Goal: Information Seeking & Learning: Learn about a topic

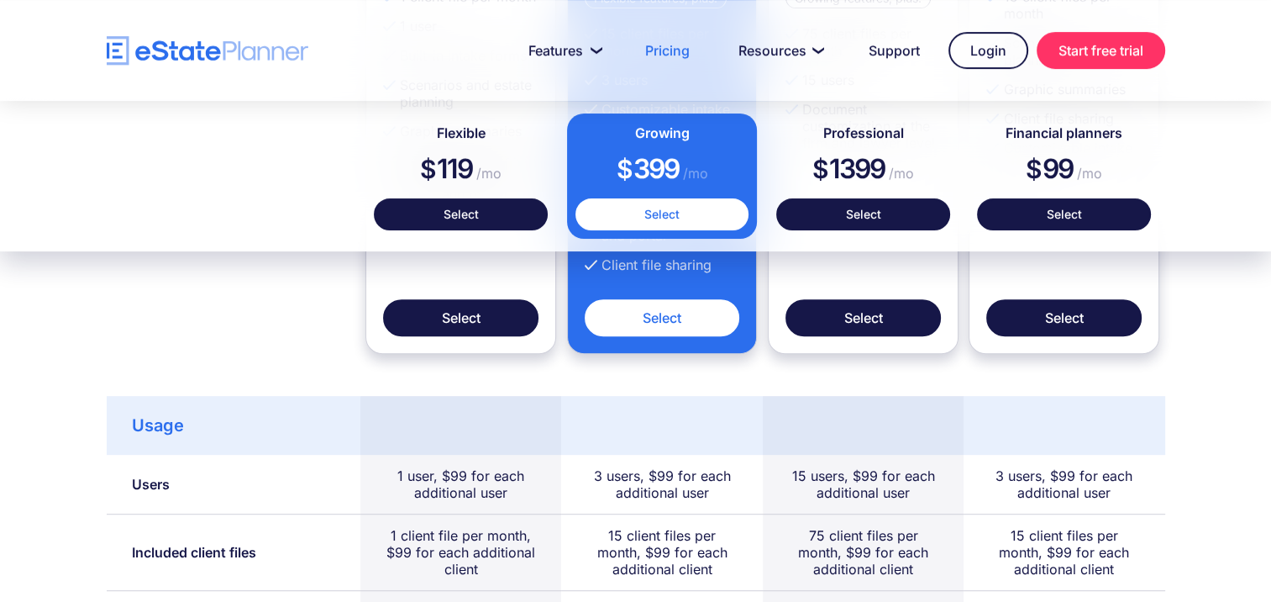
scroll to position [980, 0]
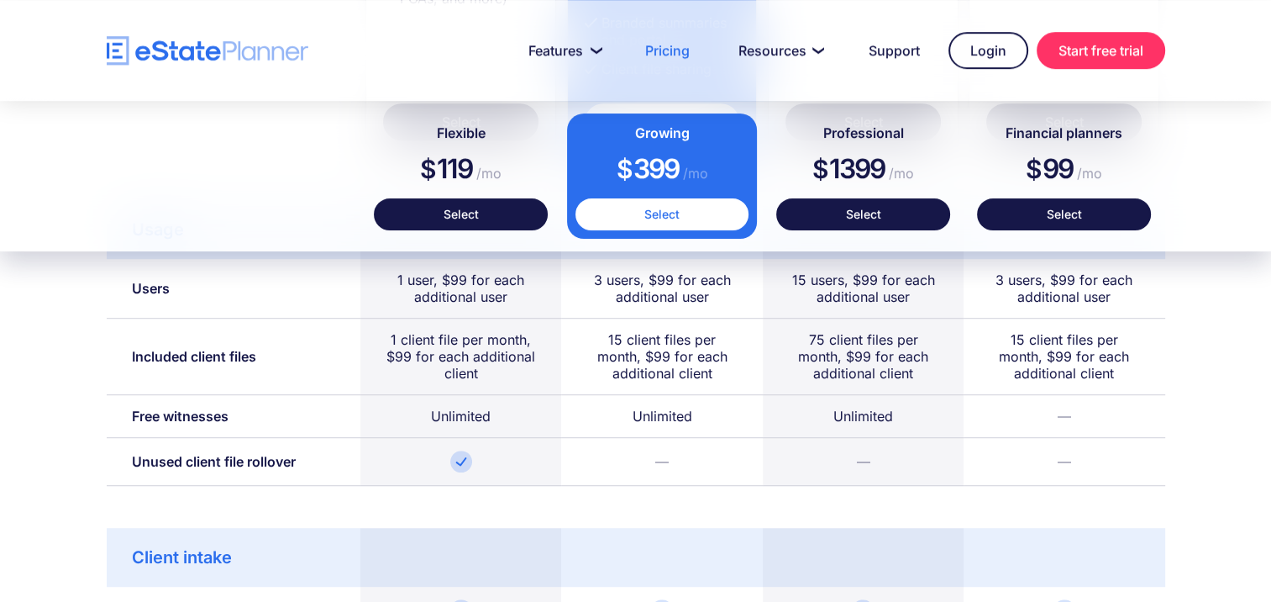
click at [806, 336] on div "75 client files per month, $99 for each additional client" at bounding box center [863, 356] width 150 height 50
click at [915, 366] on div "75 client files per month, $99 for each additional client" at bounding box center [863, 356] width 150 height 50
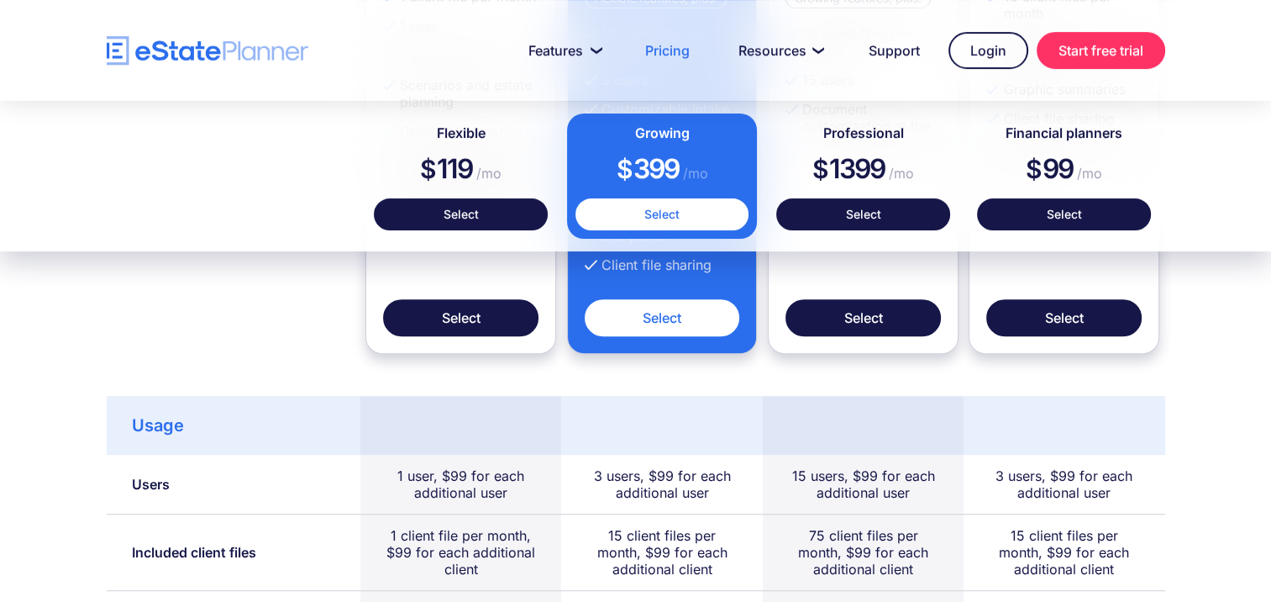
scroll to position [0, 0]
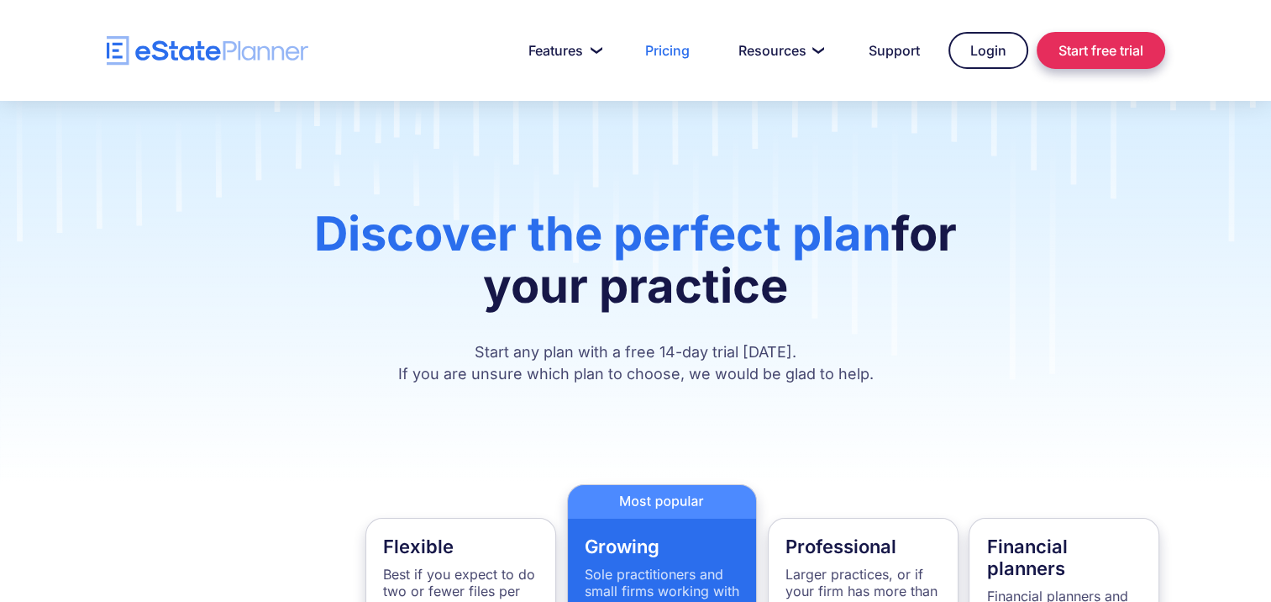
click at [1114, 57] on link "Start free trial" at bounding box center [1101, 50] width 129 height 37
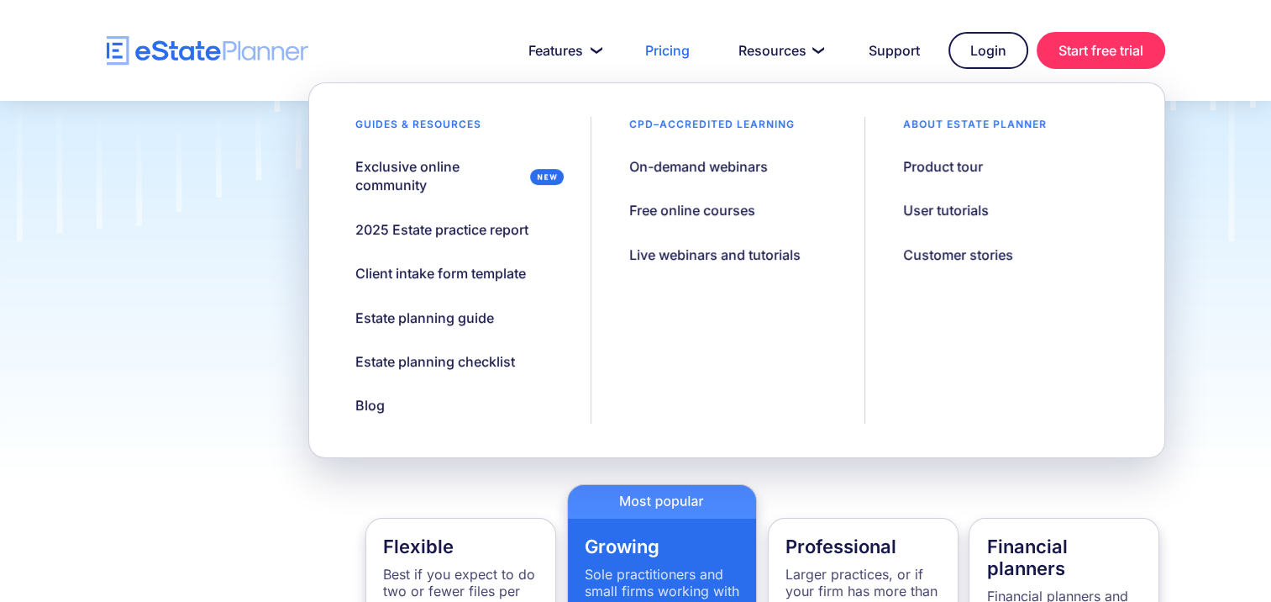
click at [141, 319] on div "Discover the perfect plan for your practice Start any plan with a free 14-day t…" at bounding box center [635, 292] width 1271 height 383
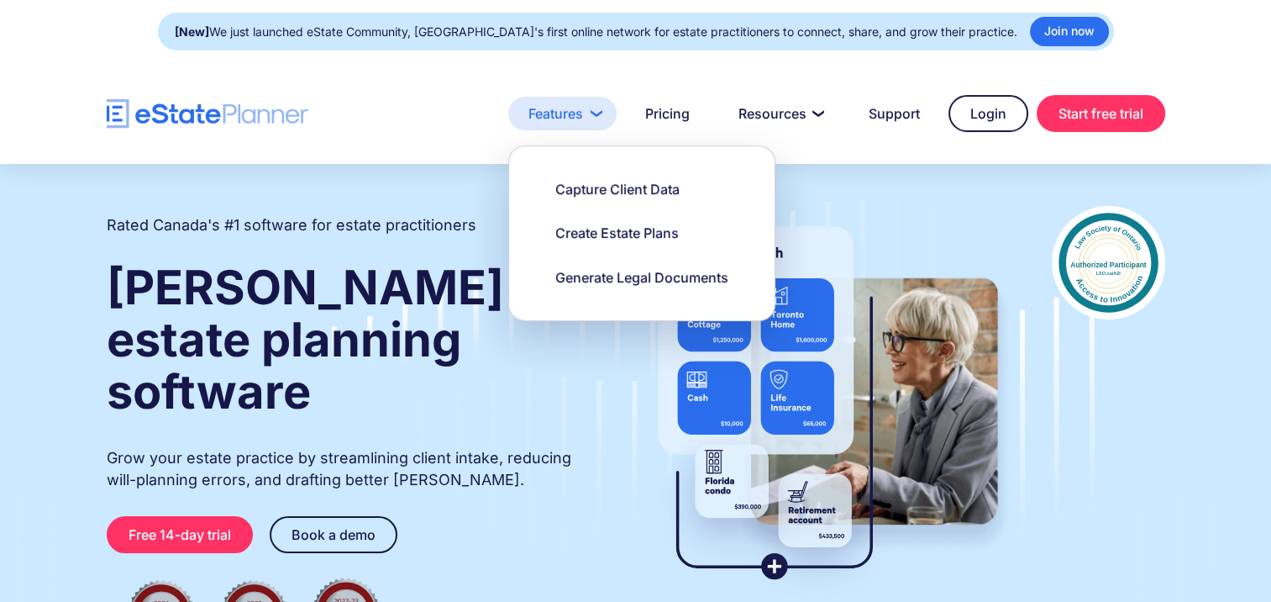
click at [558, 112] on link "Features" at bounding box center [562, 114] width 108 height 34
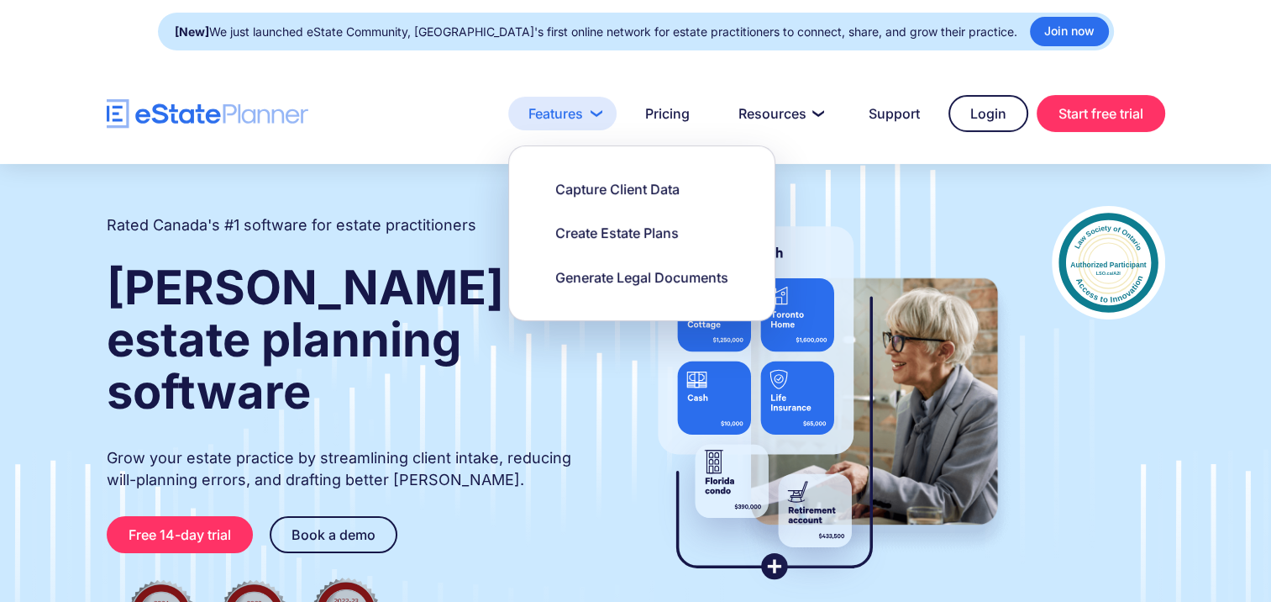
click at [578, 104] on link "Features" at bounding box center [562, 114] width 108 height 34
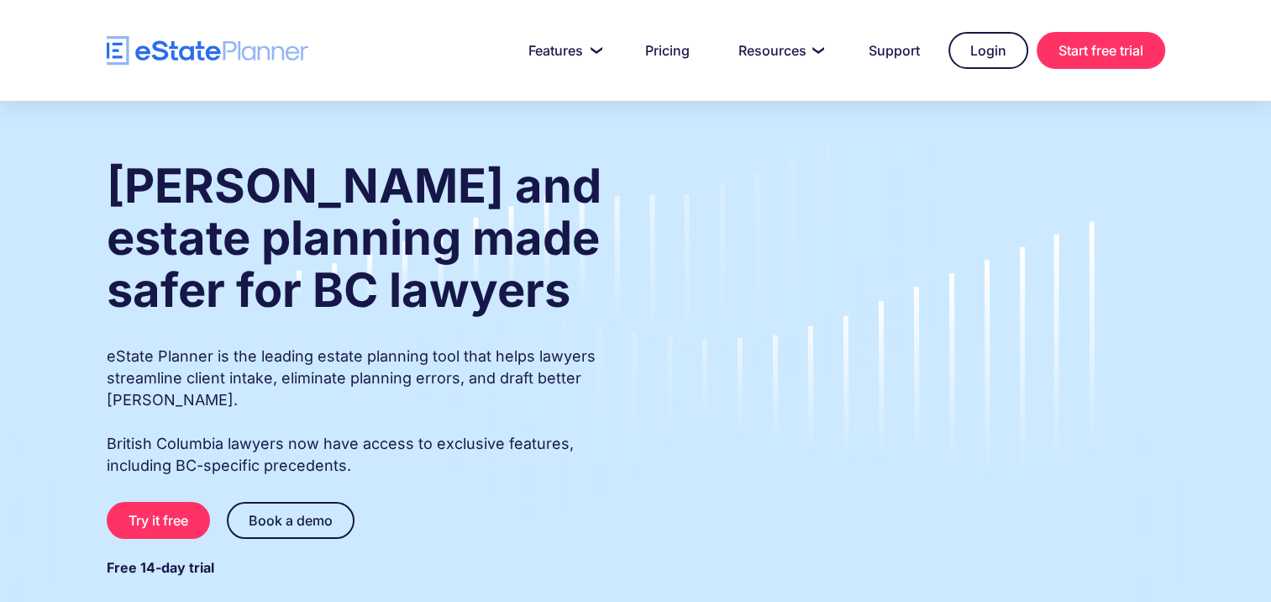
click at [596, 348] on p "eState Planner is the leading estate planning tool that helps lawyers streamlin…" at bounding box center [355, 410] width 497 height 131
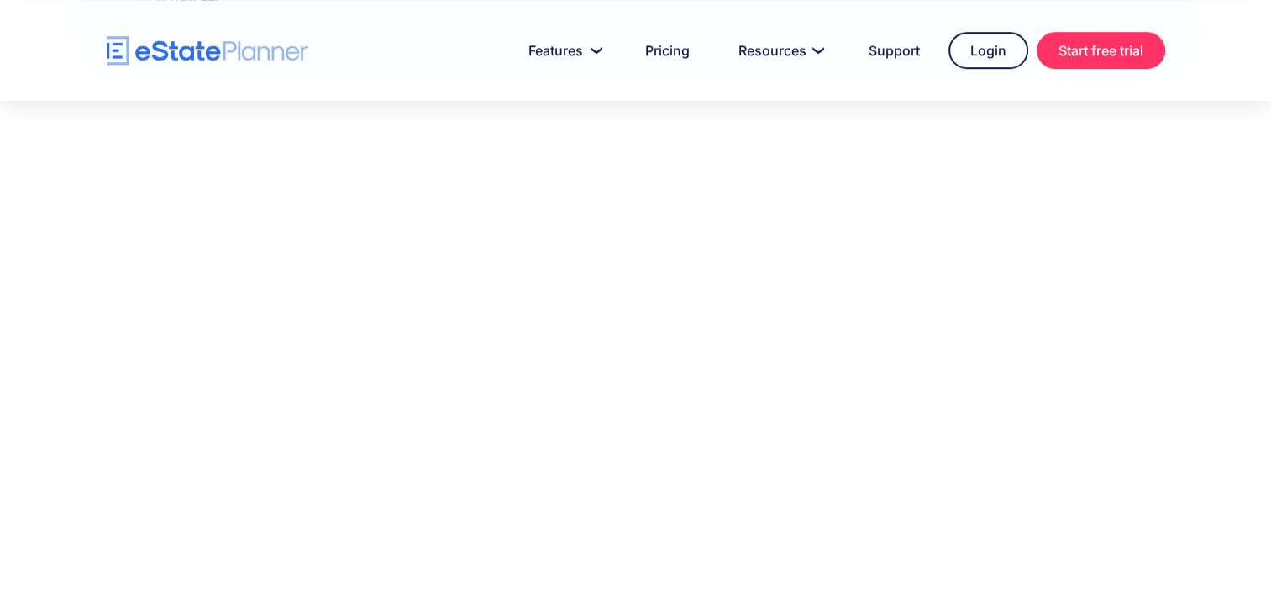
scroll to position [1090, 0]
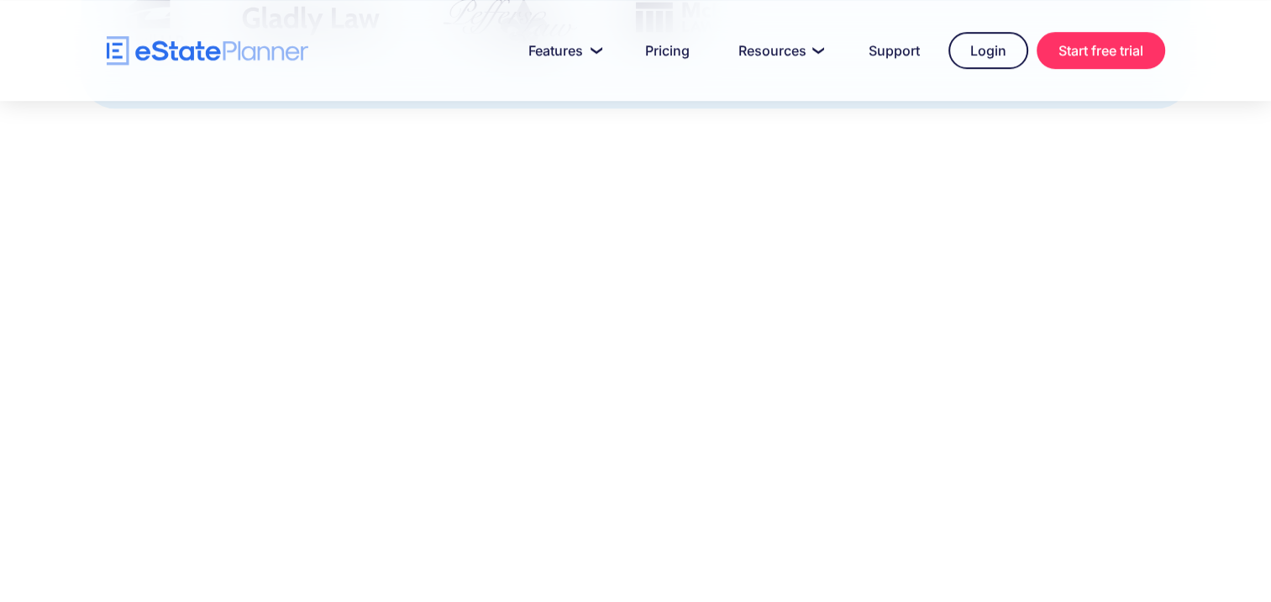
click at [1244, 302] on div at bounding box center [635, 392] width 1271 height 569
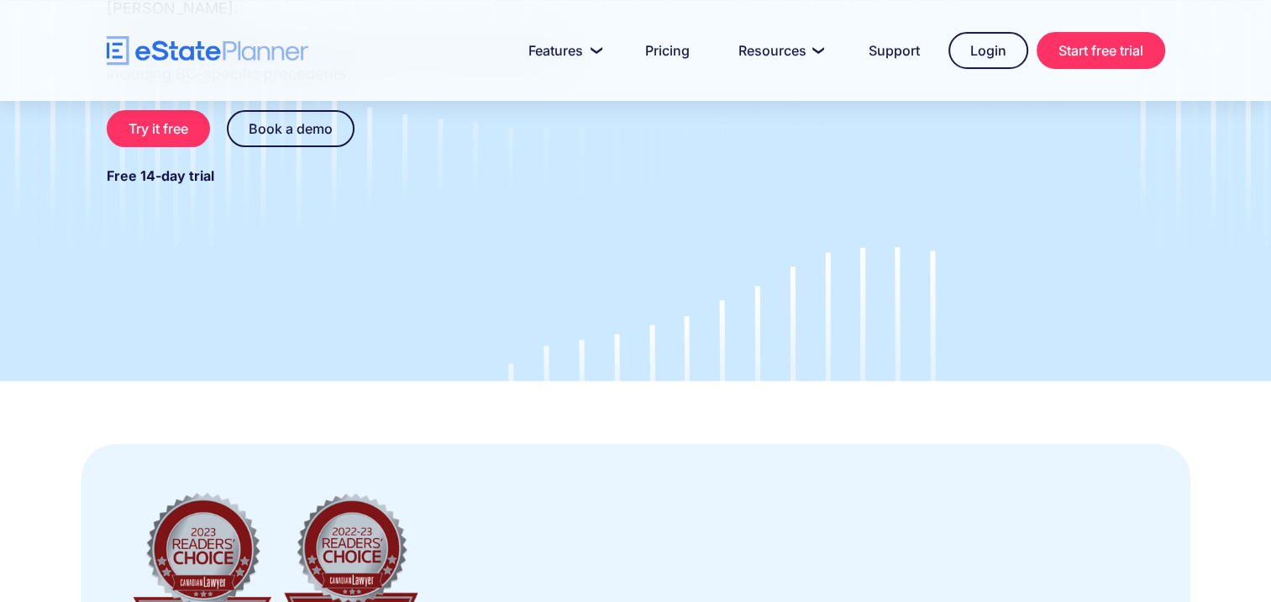
scroll to position [0, 0]
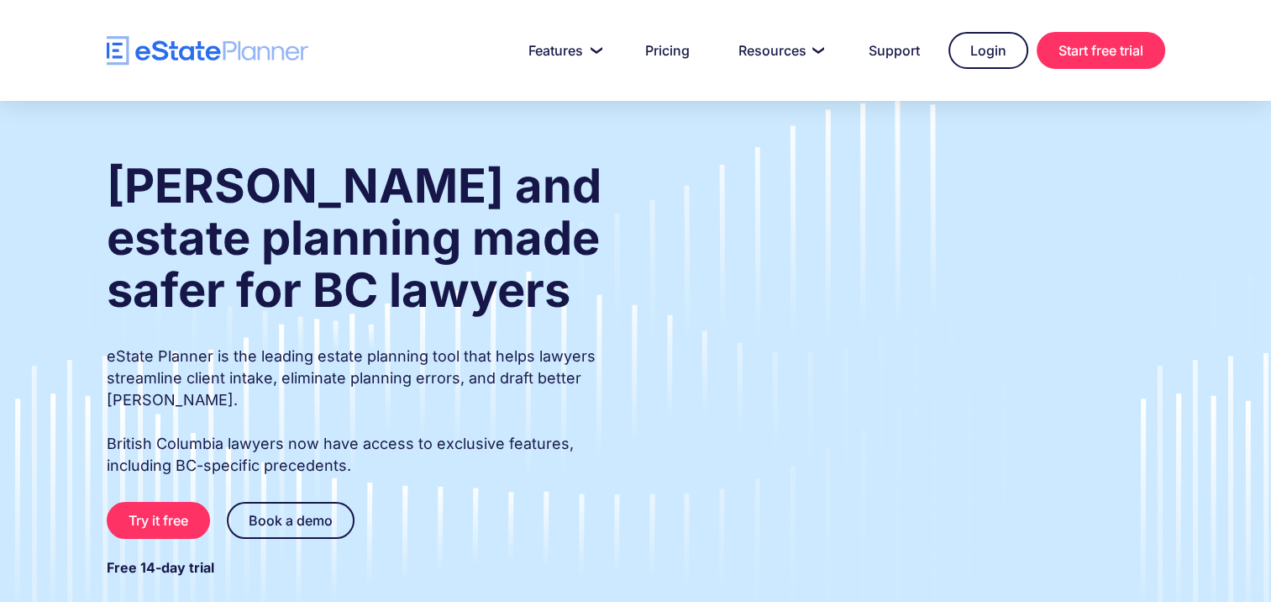
drag, startPoint x: 1026, startPoint y: 81, endPoint x: 585, endPoint y: 186, distance: 453.4
